Goal: Task Accomplishment & Management: Use online tool/utility

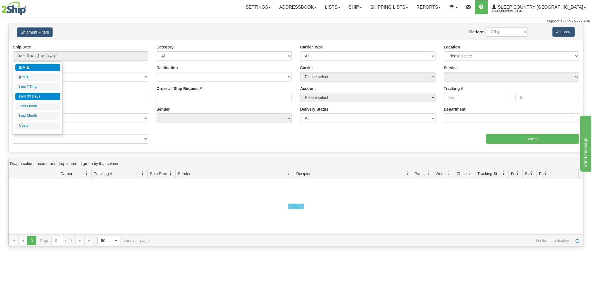
click at [36, 93] on li "Last 30 Days" at bounding box center [37, 97] width 45 height 8
type input "From 07/29/2025 To 08/27/2025"
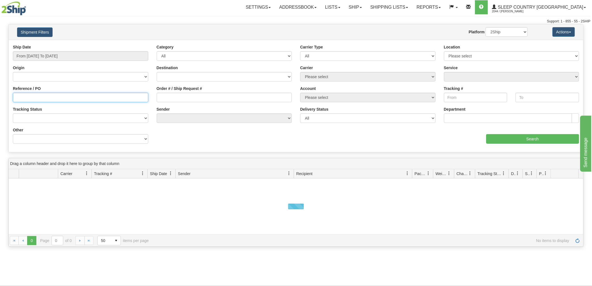
click at [32, 100] on input "Reference / PO" at bounding box center [80, 98] width 135 height 10
paste input "9007I024662"
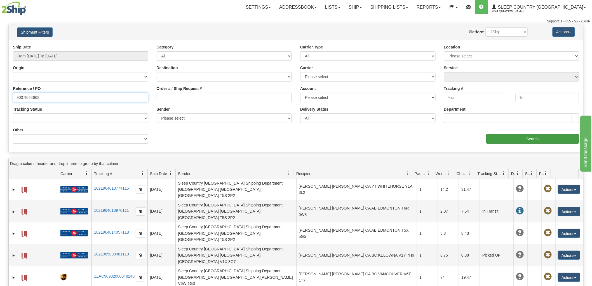
type input "9007I024662"
click at [510, 140] on input "Search" at bounding box center [532, 139] width 93 height 10
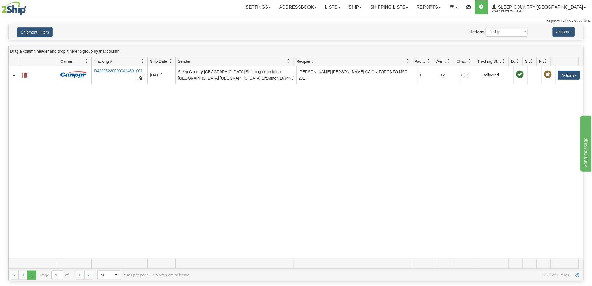
drag, startPoint x: 144, startPoint y: 71, endPoint x: 102, endPoint y: 101, distance: 52.2
click at [90, 73] on tr "31516581 2044 D420352380000014691001 08/25/2025 08/25/2025 07:56:52 AM Sleep Co…" at bounding box center [296, 75] width 575 height 18
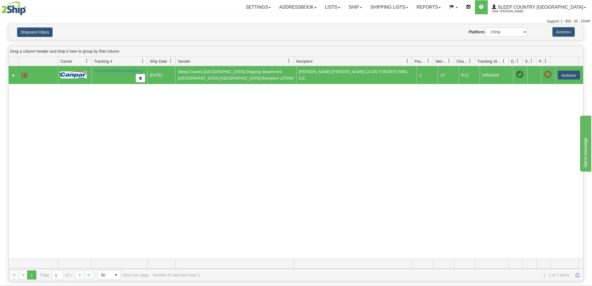
drag, startPoint x: 146, startPoint y: 69, endPoint x: 80, endPoint y: 73, distance: 65.8
click at [80, 71] on tr "31516581 2044 D420352380000014691001 08/25/2025 08/25/2025 07:56:52 AM Sleep Co…" at bounding box center [296, 75] width 575 height 18
click at [565, 77] on button "Actions" at bounding box center [569, 75] width 22 height 9
click at [551, 92] on link "Return" at bounding box center [557, 92] width 45 height 7
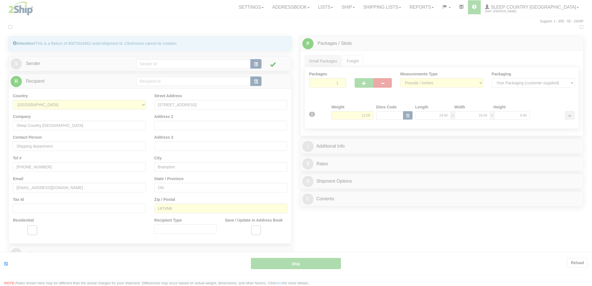
type input "1"
type input "07:56"
type input "16:00"
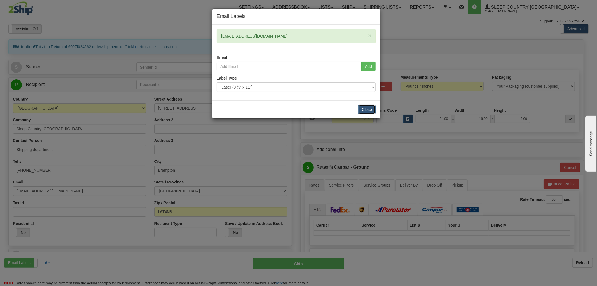
click at [365, 109] on button "Close" at bounding box center [366, 110] width 17 height 10
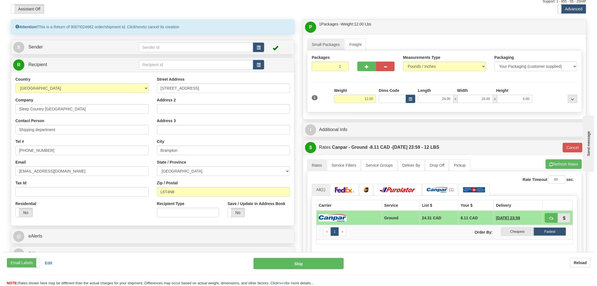
scroll to position [31, 0]
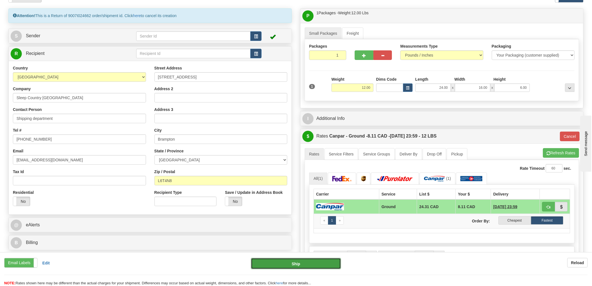
click at [306, 264] on button "Ship" at bounding box center [296, 263] width 90 height 11
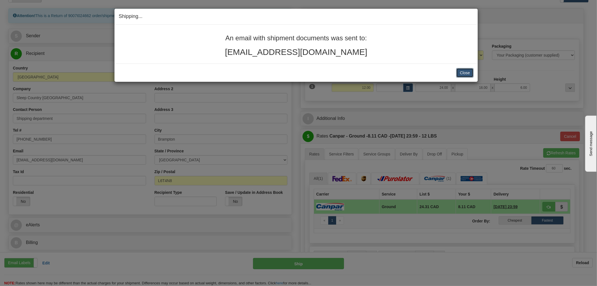
click at [462, 71] on button "Close" at bounding box center [464, 73] width 17 height 10
